Goal: Obtain resource: Obtain resource

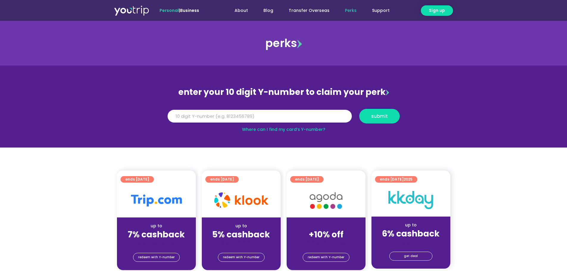
scroll to position [89, 0]
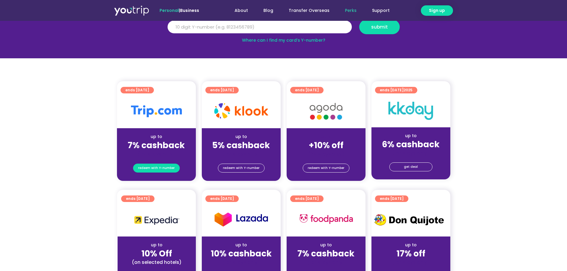
click at [162, 171] on span "redeem with Y-number" at bounding box center [156, 168] width 37 height 8
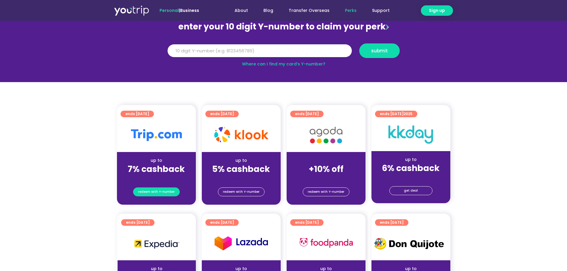
click at [167, 191] on span "redeem with Y-number" at bounding box center [156, 192] width 37 height 8
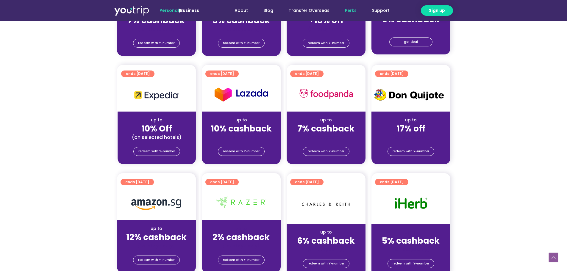
scroll to position [125, 0]
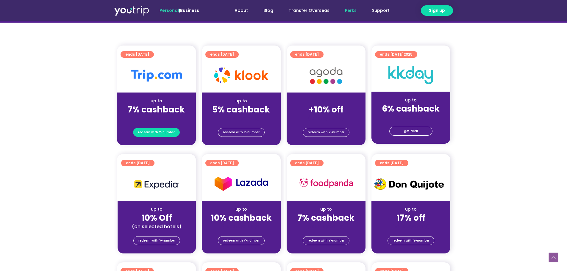
click at [161, 134] on span "redeem with Y-number" at bounding box center [156, 132] width 37 height 8
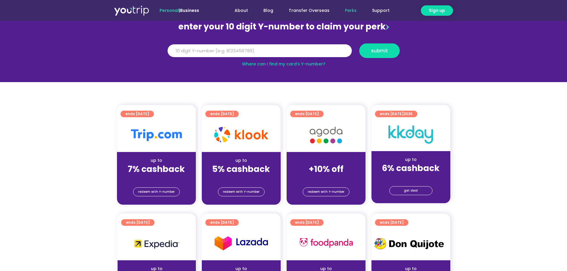
click at [153, 197] on div "redeem with Y-number" at bounding box center [156, 193] width 79 height 24
click at [161, 180] on div "(for stays only)" at bounding box center [156, 178] width 69 height 6
click at [160, 190] on span "redeem with Y-number" at bounding box center [156, 192] width 37 height 8
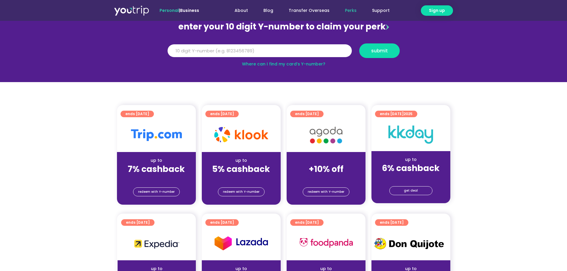
click at [158, 136] on img at bounding box center [156, 135] width 51 height 12
click at [158, 137] on img at bounding box center [156, 135] width 51 height 12
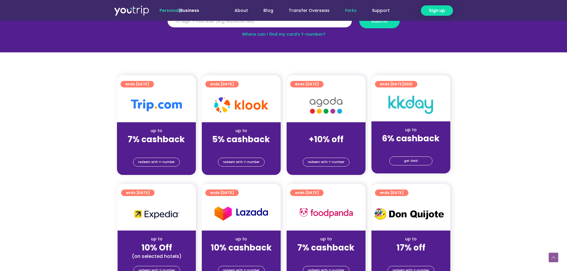
click at [255, 99] on img at bounding box center [241, 104] width 54 height 15
click at [344, 163] on link "redeem with Y-number" at bounding box center [326, 162] width 47 height 9
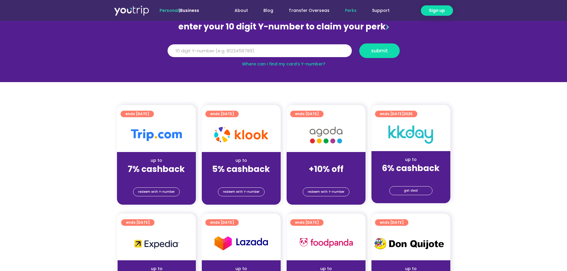
click at [322, 126] on img at bounding box center [326, 135] width 48 height 24
